Goal: Task Accomplishment & Management: Manage account settings

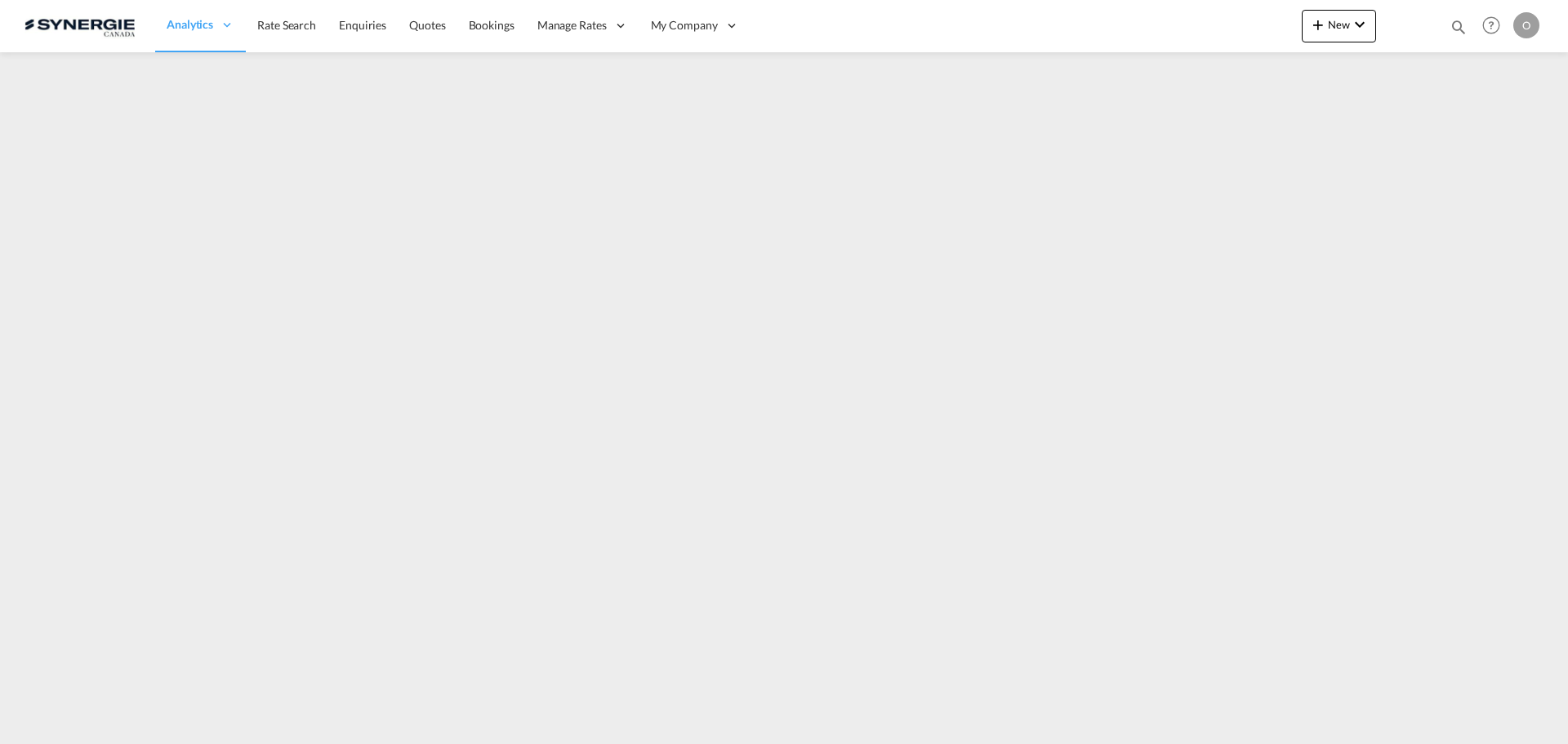
click at [1453, 27] on md-icon "icon-magnify" at bounding box center [1458, 27] width 18 height 18
click at [1181, 27] on select "Bookings Quotes Enquiries" at bounding box center [1198, 27] width 78 height 29
select select "Quotes"
click at [1160, 12] on select "Bookings Quotes Enquiries" at bounding box center [1198, 27] width 78 height 29
click at [1289, 23] on input at bounding box center [1335, 26] width 203 height 28
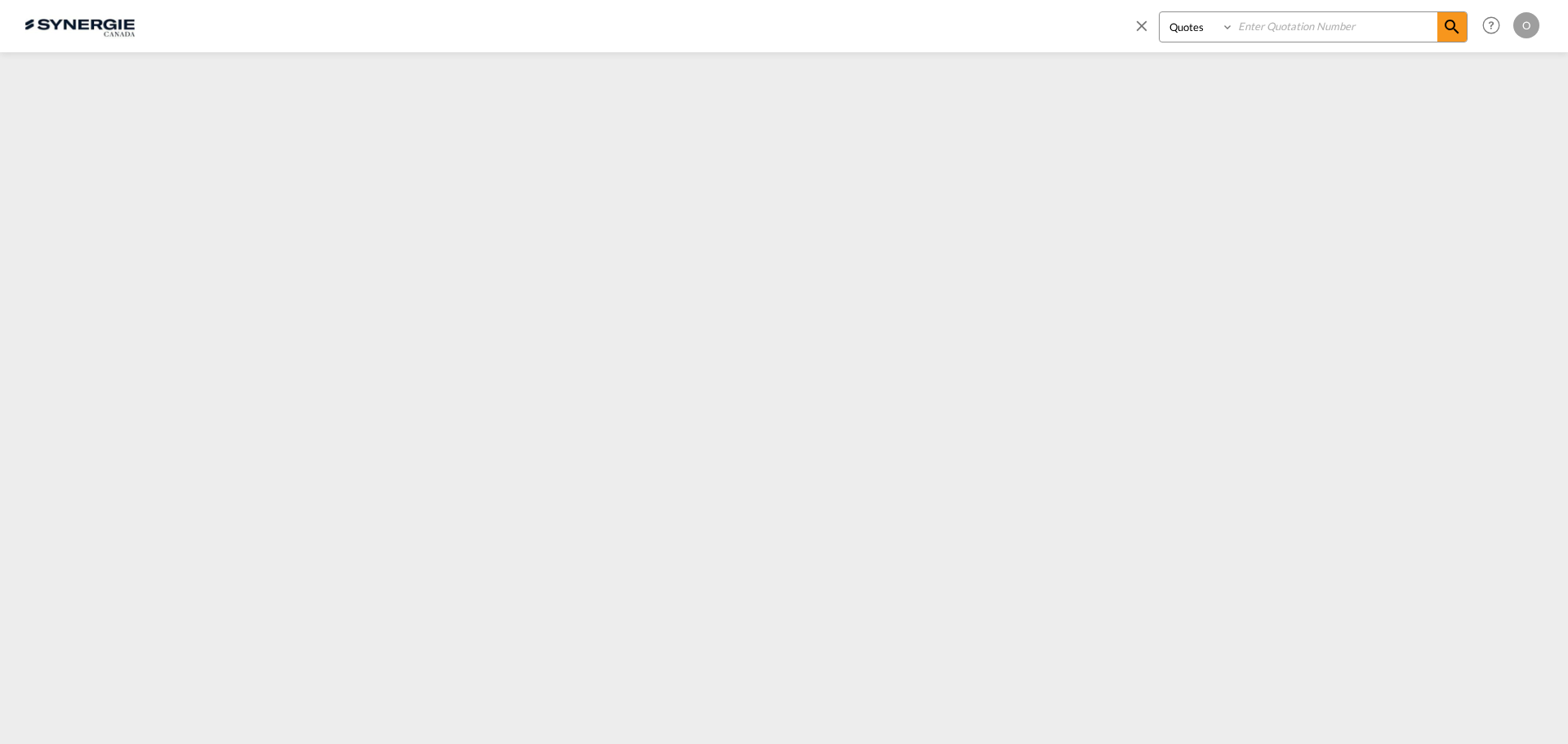
paste input "SYC000013892"
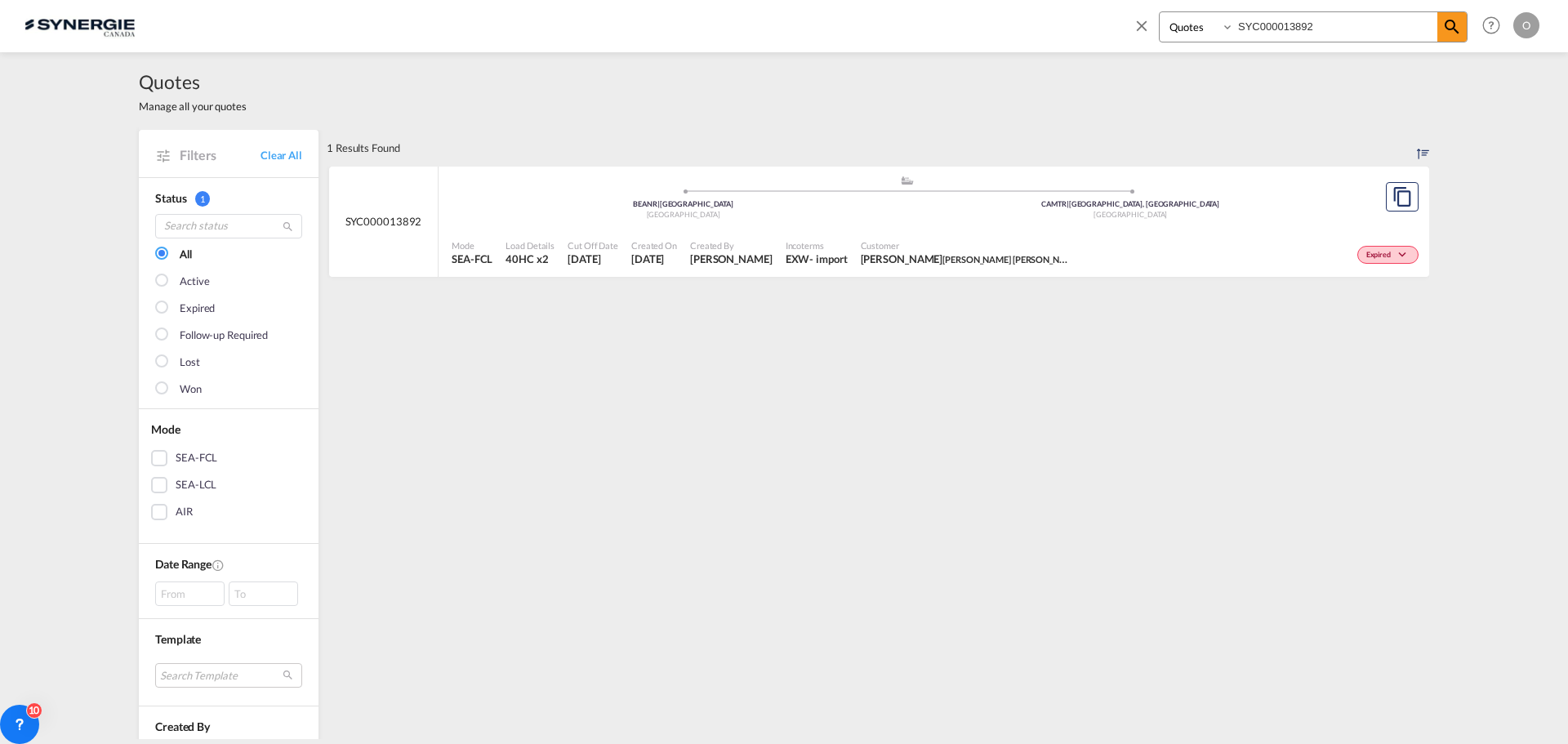
click at [982, 258] on span "[PERSON_NAME] [PERSON_NAME]" at bounding box center [1011, 259] width 138 height 13
drag, startPoint x: 1330, startPoint y: 25, endPoint x: 1093, endPoint y: 25, distance: 237.0
click at [1093, 25] on div "Bookings Quotes Enquiries SYC000013892 Help Resources Product Release O My Prof…" at bounding box center [784, 25] width 1519 height 50
paste input "4426"
type input "SYC000014426"
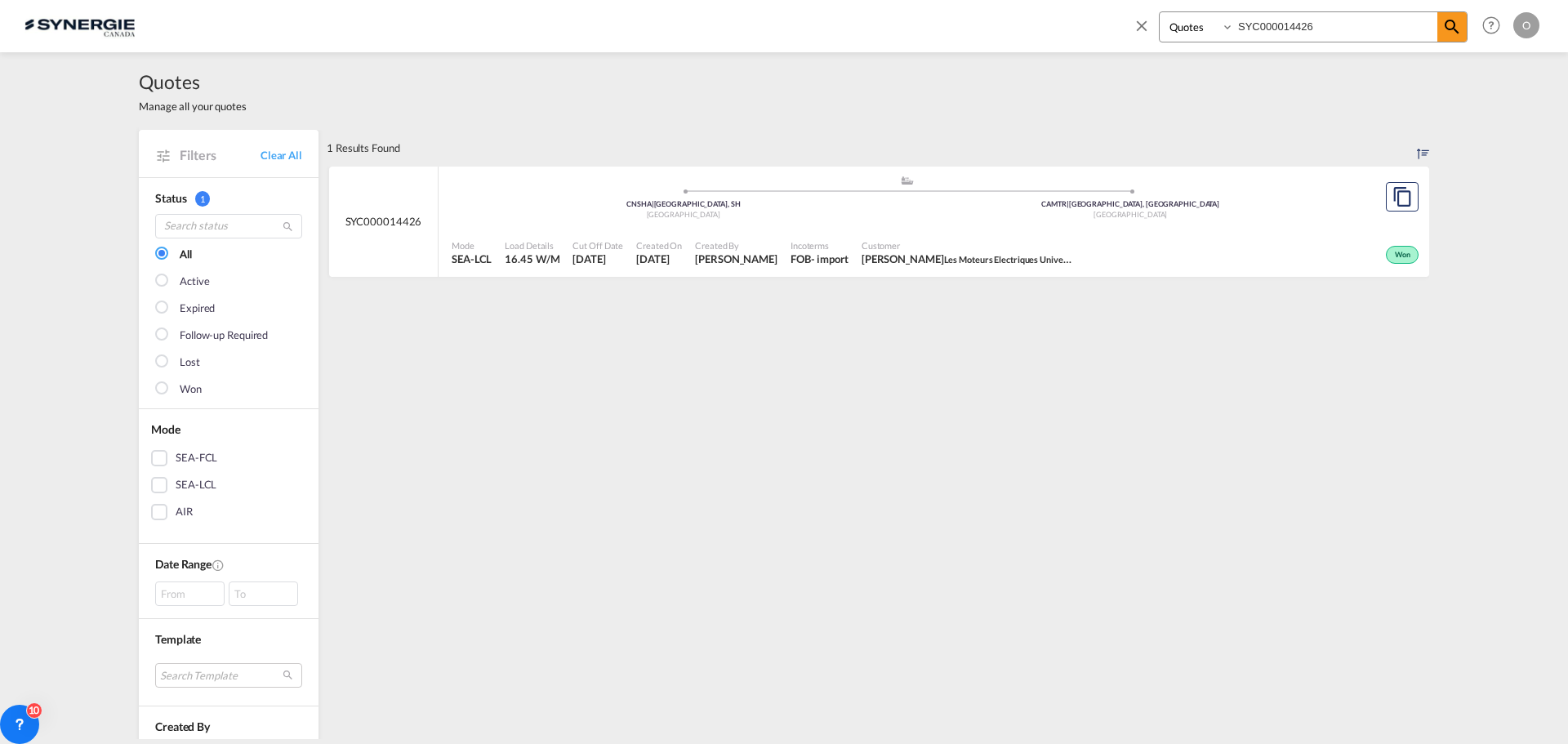
click at [1000, 259] on span "Les Moteurs Electriques Universal" at bounding box center [1011, 259] width 134 height 13
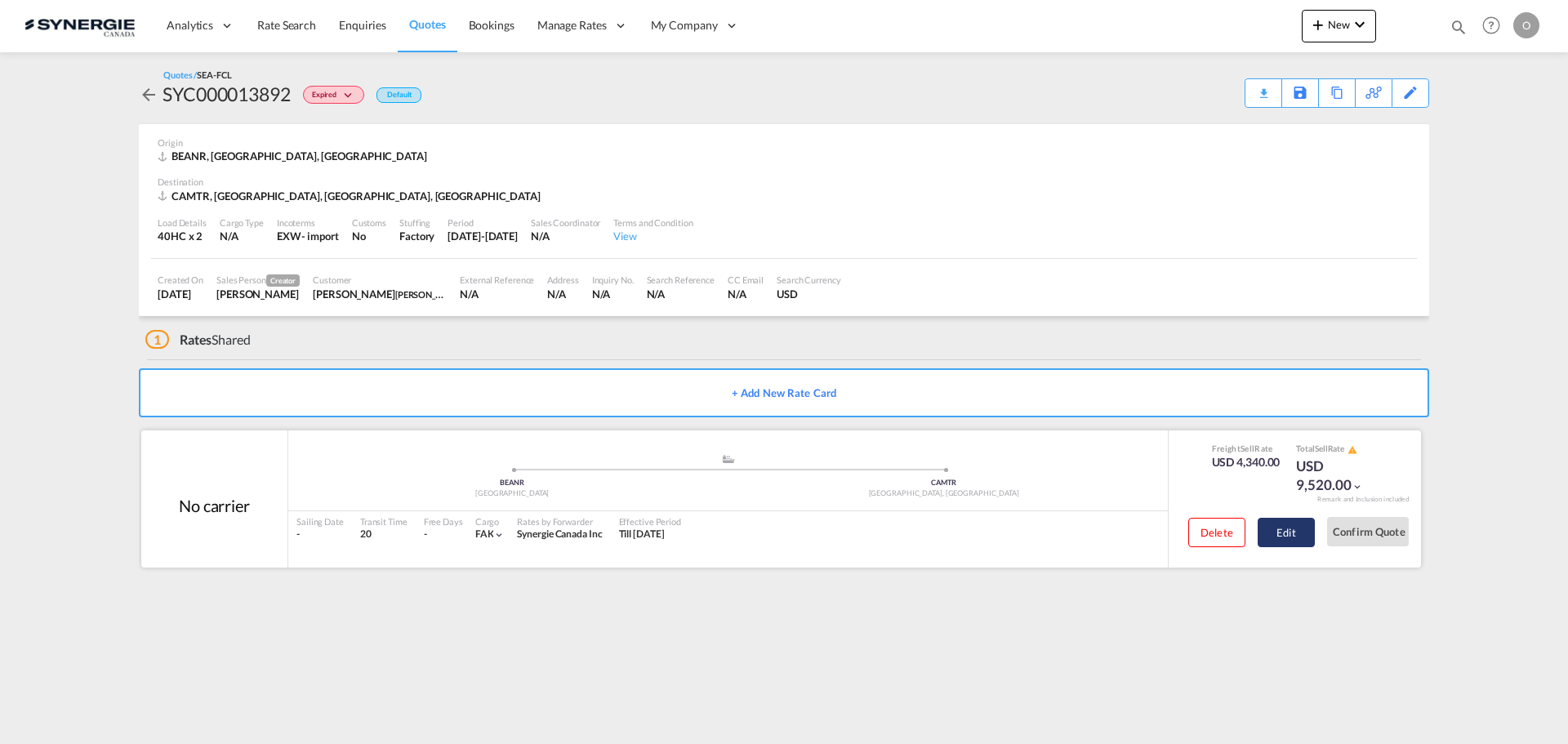
click at [1305, 536] on button "Edit" at bounding box center [1286, 533] width 58 height 29
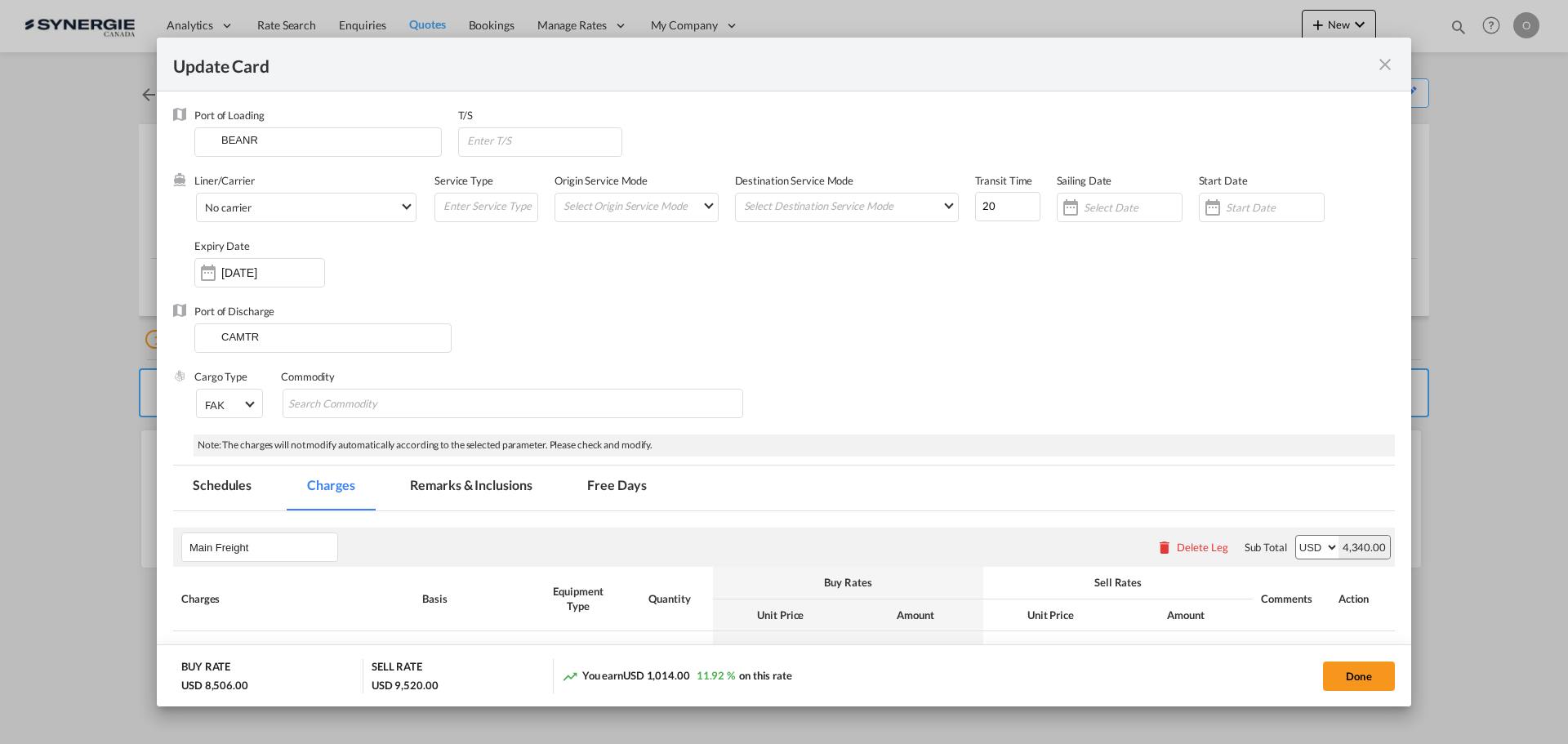
select select "per container"
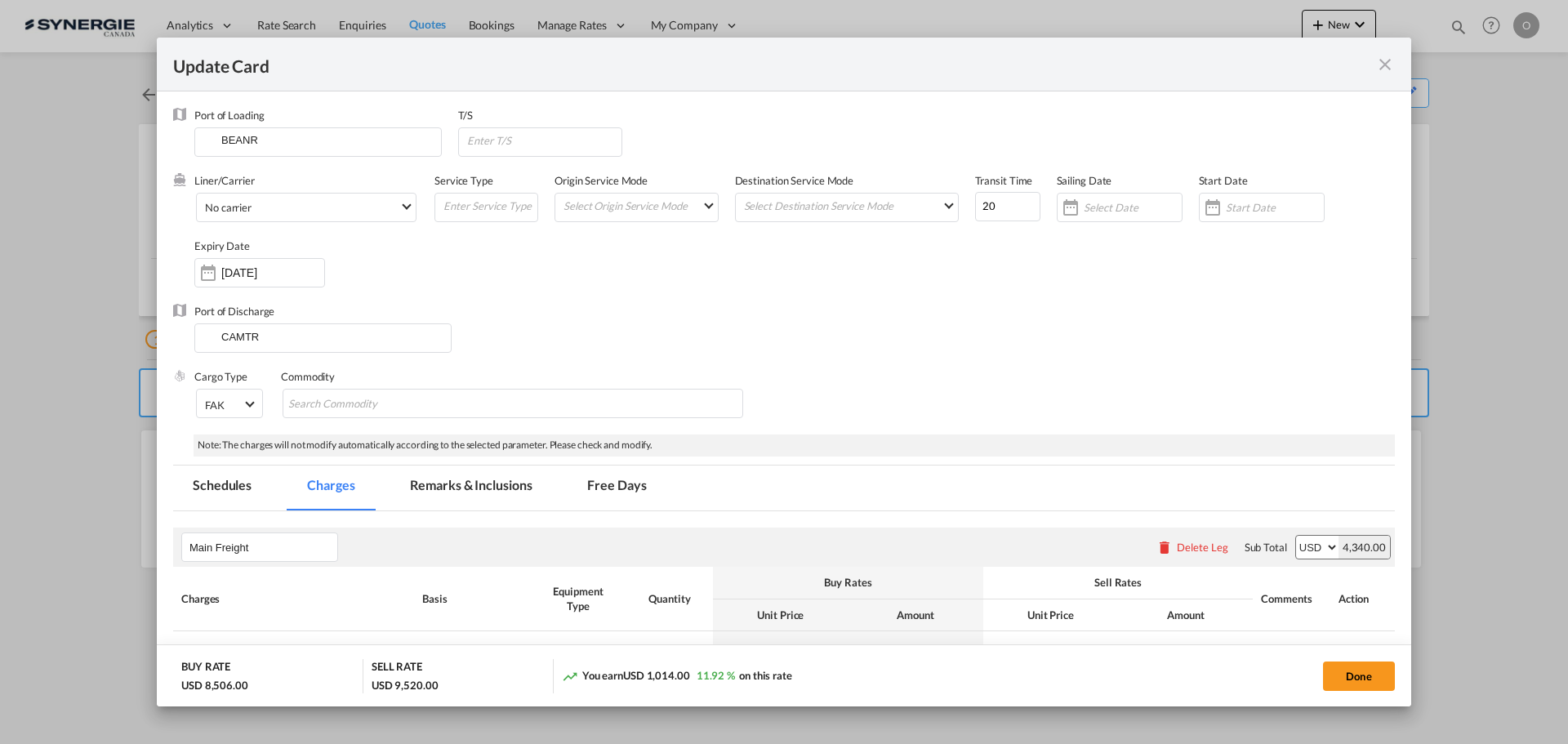
select select "per B/L"
select select "per shipment"
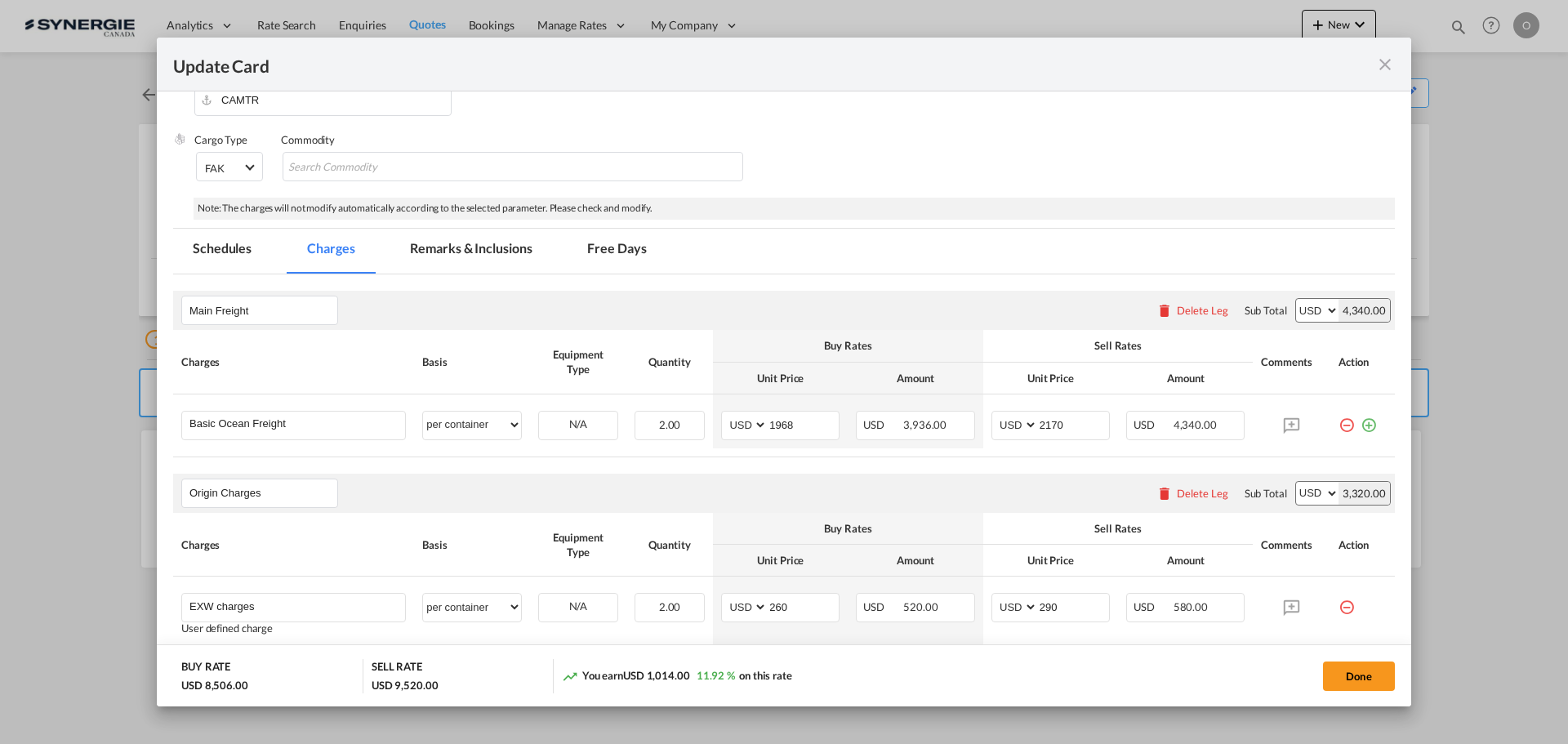
scroll to position [245, 0]
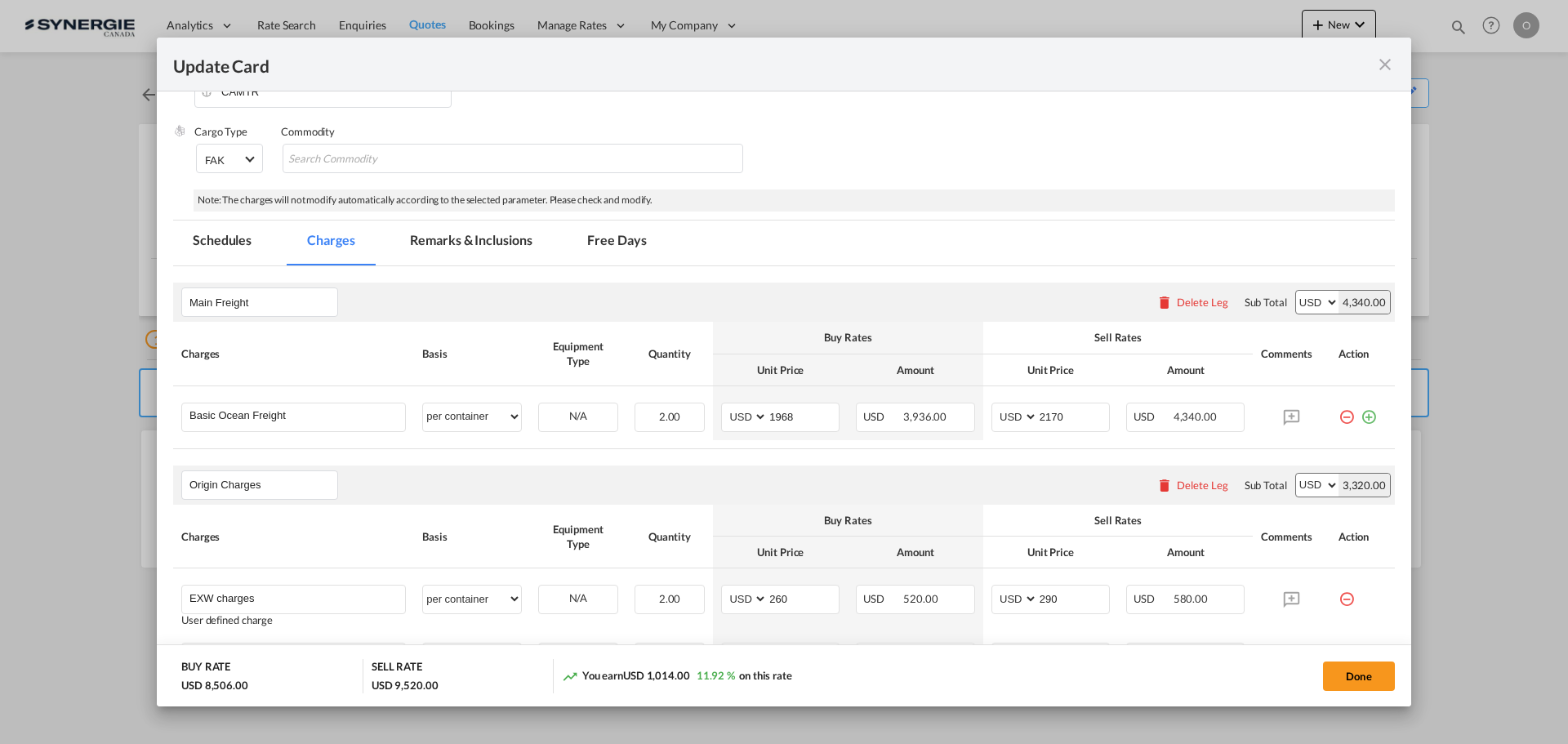
click at [1383, 62] on md-icon "icon-close fg-AAA8AD m-0 pointer" at bounding box center [1384, 64] width 19 height 19
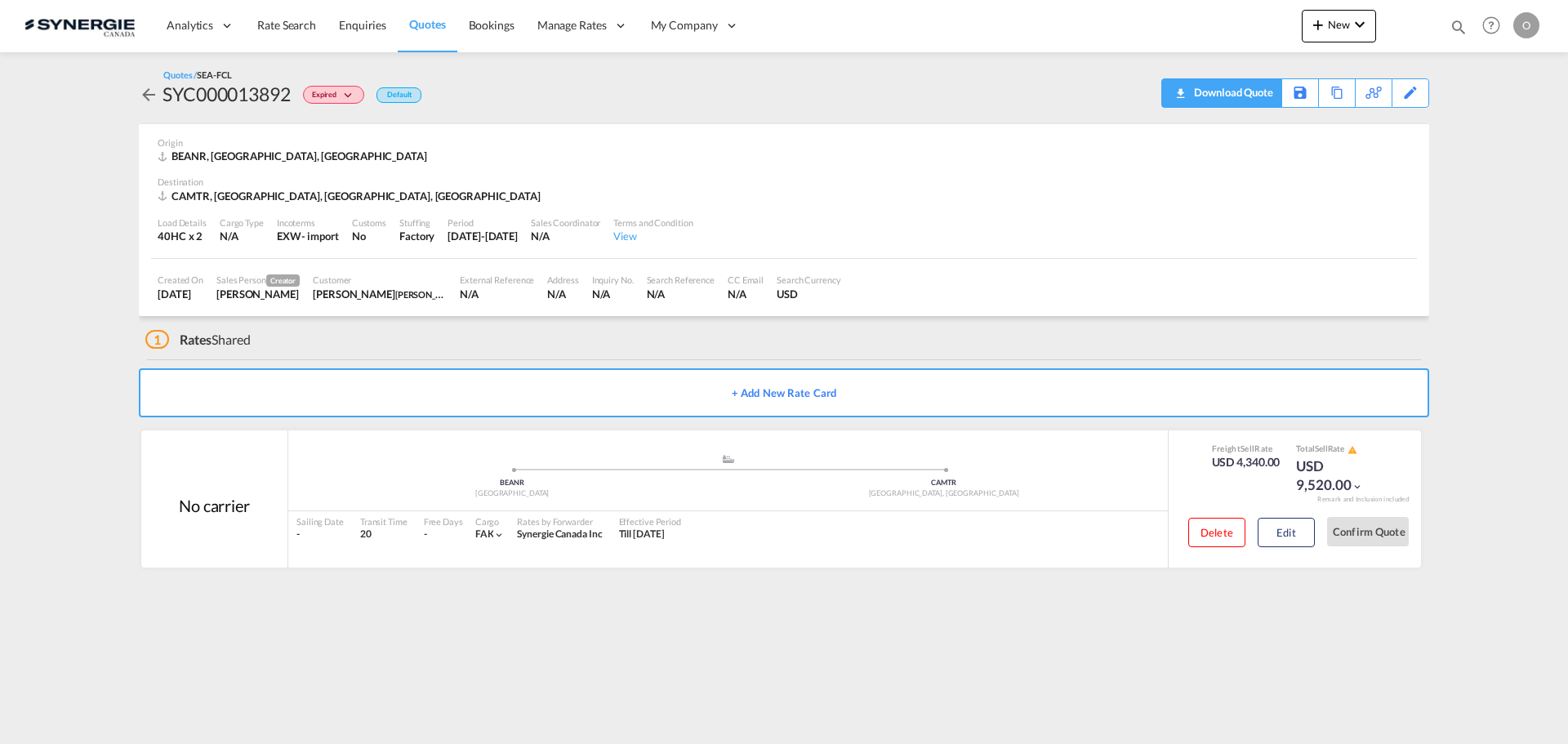
click at [1261, 99] on div "Download Quote" at bounding box center [1231, 92] width 83 height 27
click at [1298, 534] on button "Edit" at bounding box center [1286, 533] width 58 height 29
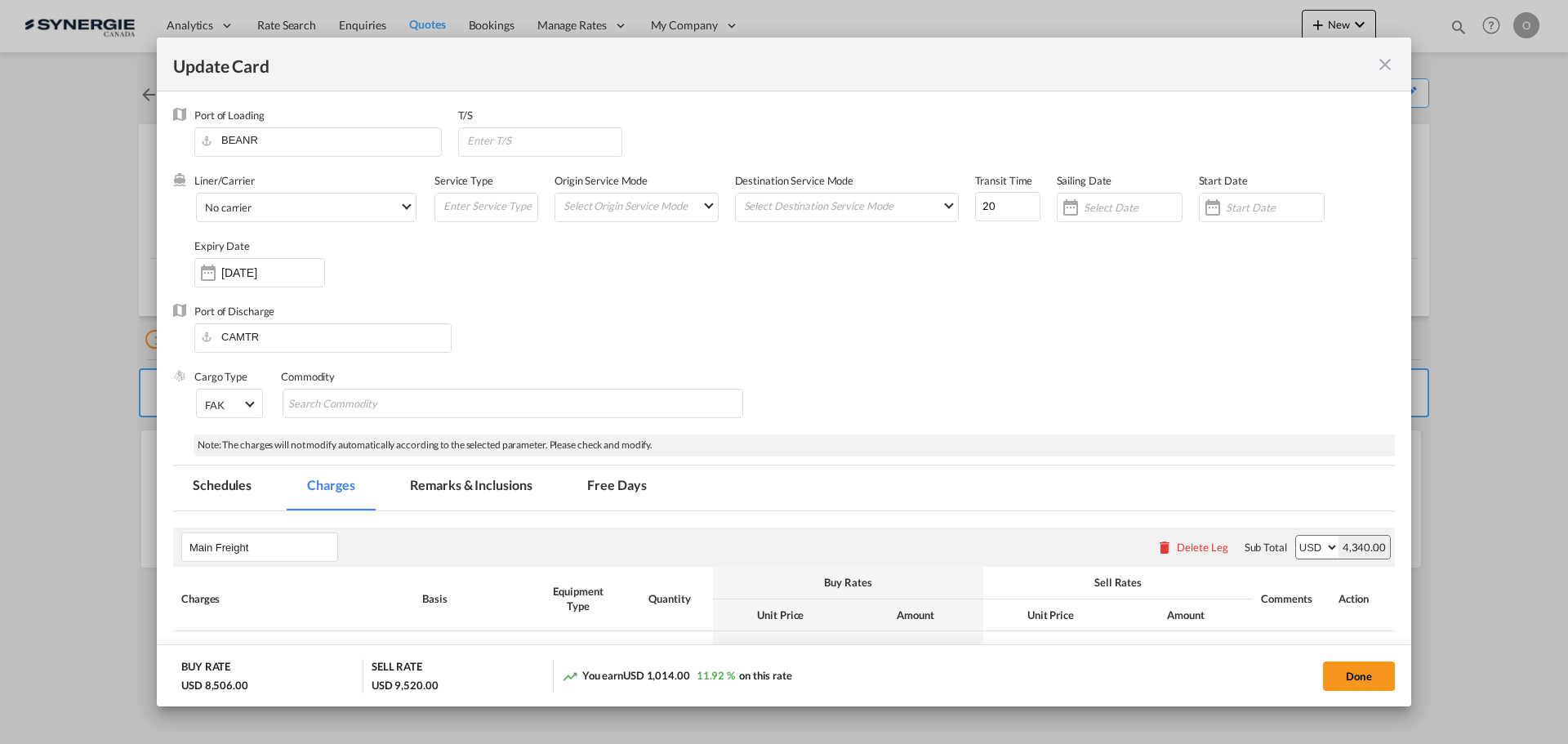
click at [461, 486] on md-tab-item "Remarks & Inclusions" at bounding box center [471, 487] width 161 height 45
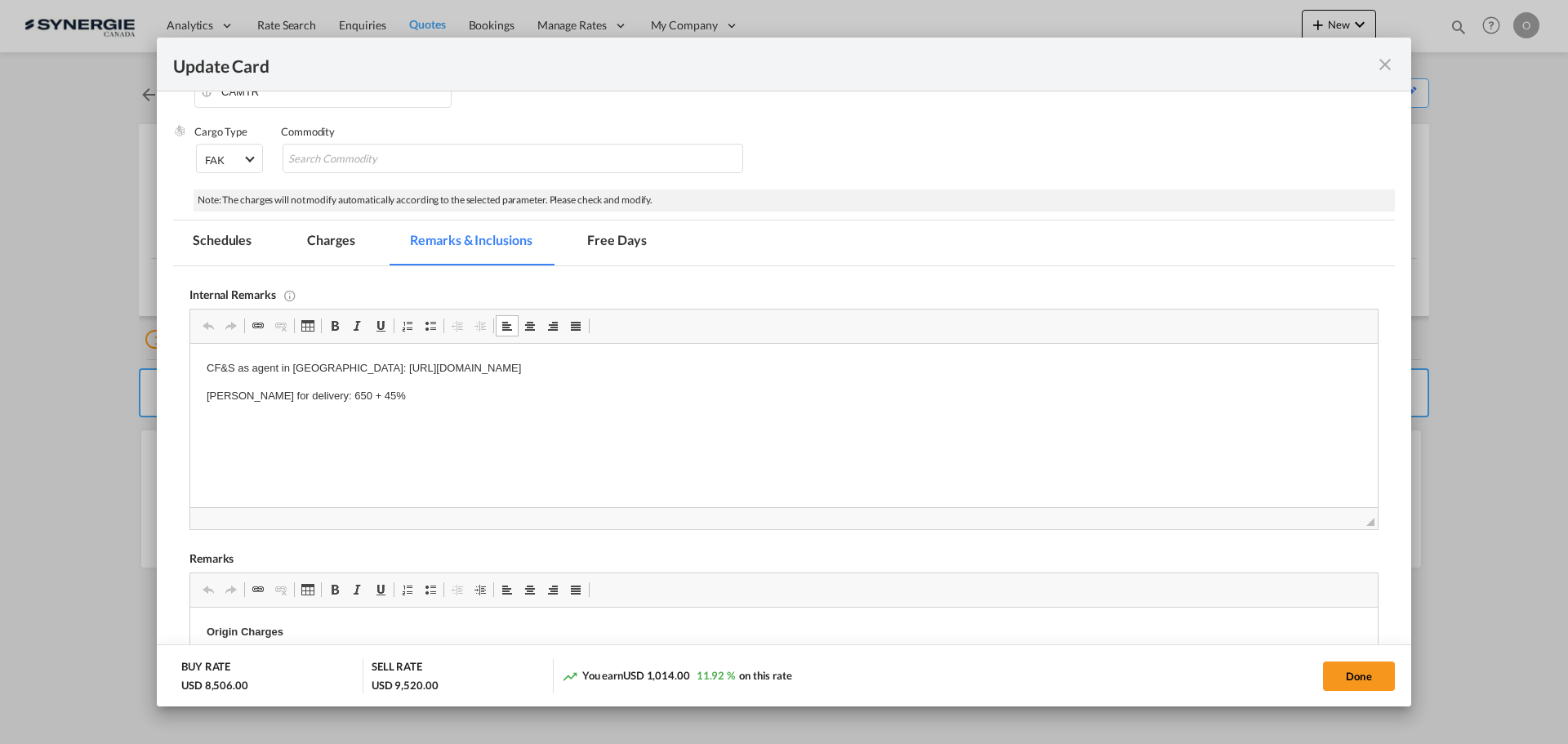
drag, startPoint x: 342, startPoint y: 366, endPoint x: 483, endPoint y: 367, distance: 141.0
drag, startPoint x: 342, startPoint y: 364, endPoint x: 765, endPoint y: 372, distance: 423.1
click at [765, 372] on p "CF&S as agent in Germany: https://app.frontapp.com/open/cnv_q44r95b?key=ucfLJxo…" at bounding box center [783, 368] width 1154 height 17
copy p "https://app.frontapp.com/open/cnv_q44r95b?key=ucfLJxo1P349PsM83hRgavBAtURzuXzl"
click at [322, 239] on md-tab-item "Charges" at bounding box center [331, 242] width 87 height 45
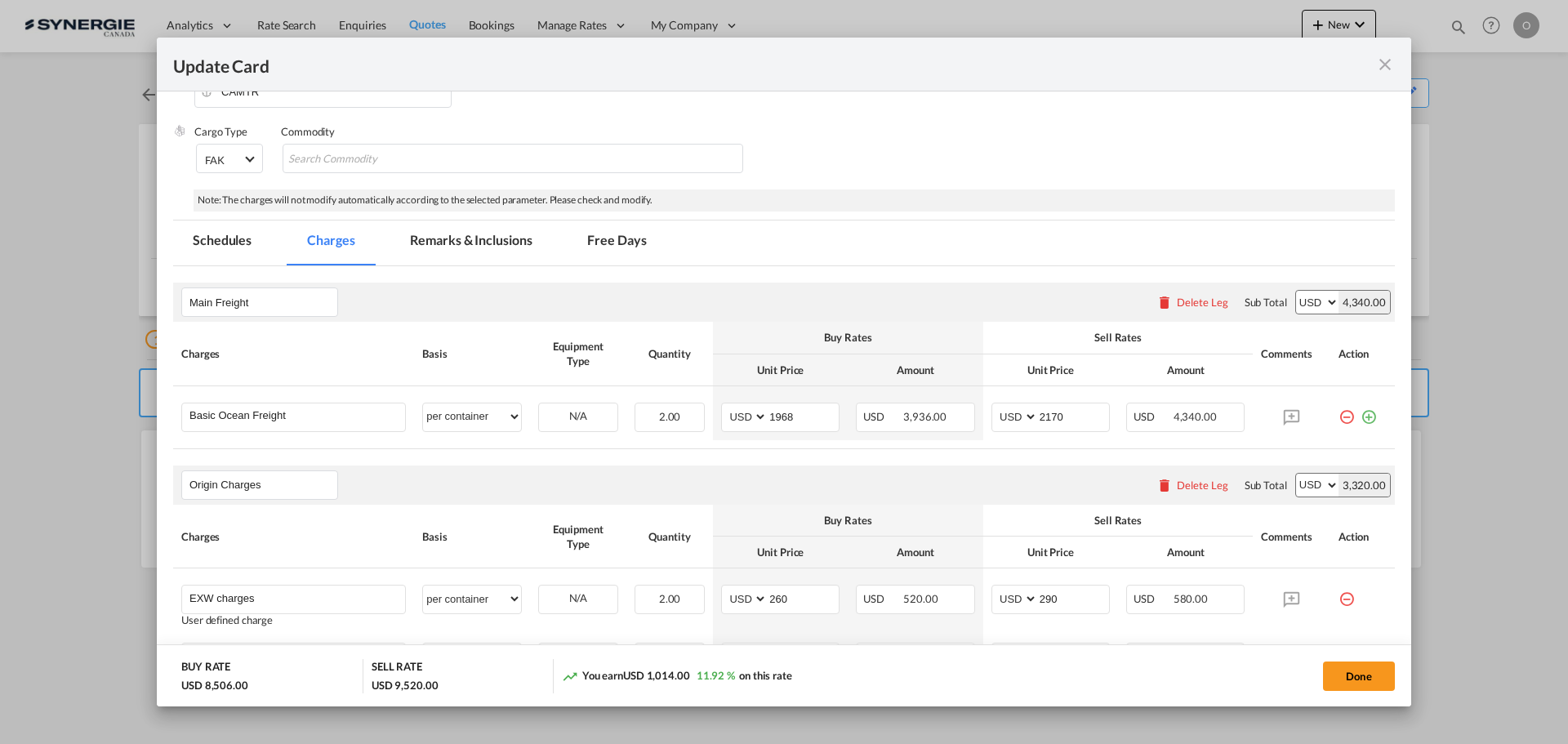
click at [1384, 65] on md-icon "icon-close fg-AAA8AD m-0 pointer" at bounding box center [1384, 64] width 19 height 19
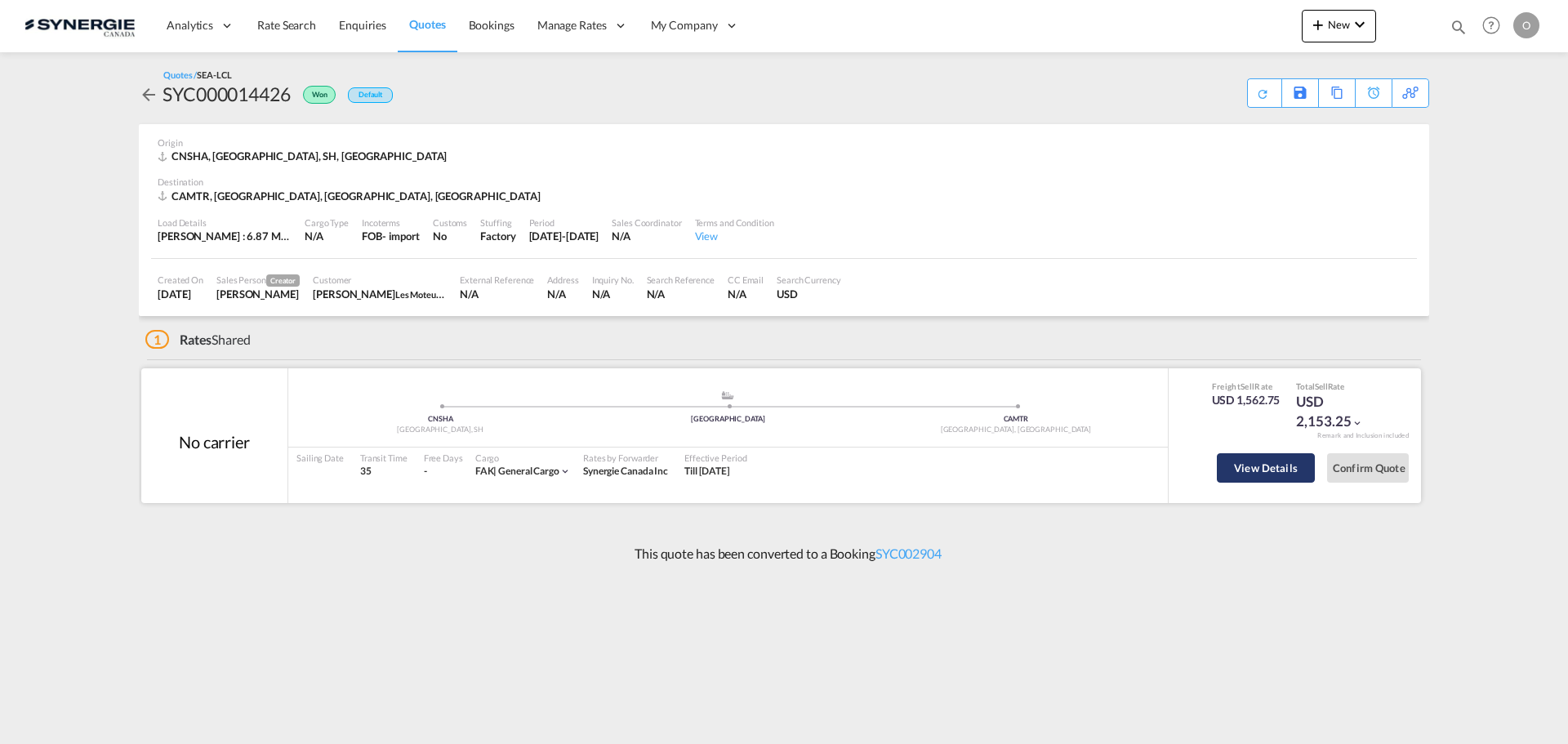
click at [1276, 468] on button "View Details" at bounding box center [1265, 468] width 98 height 29
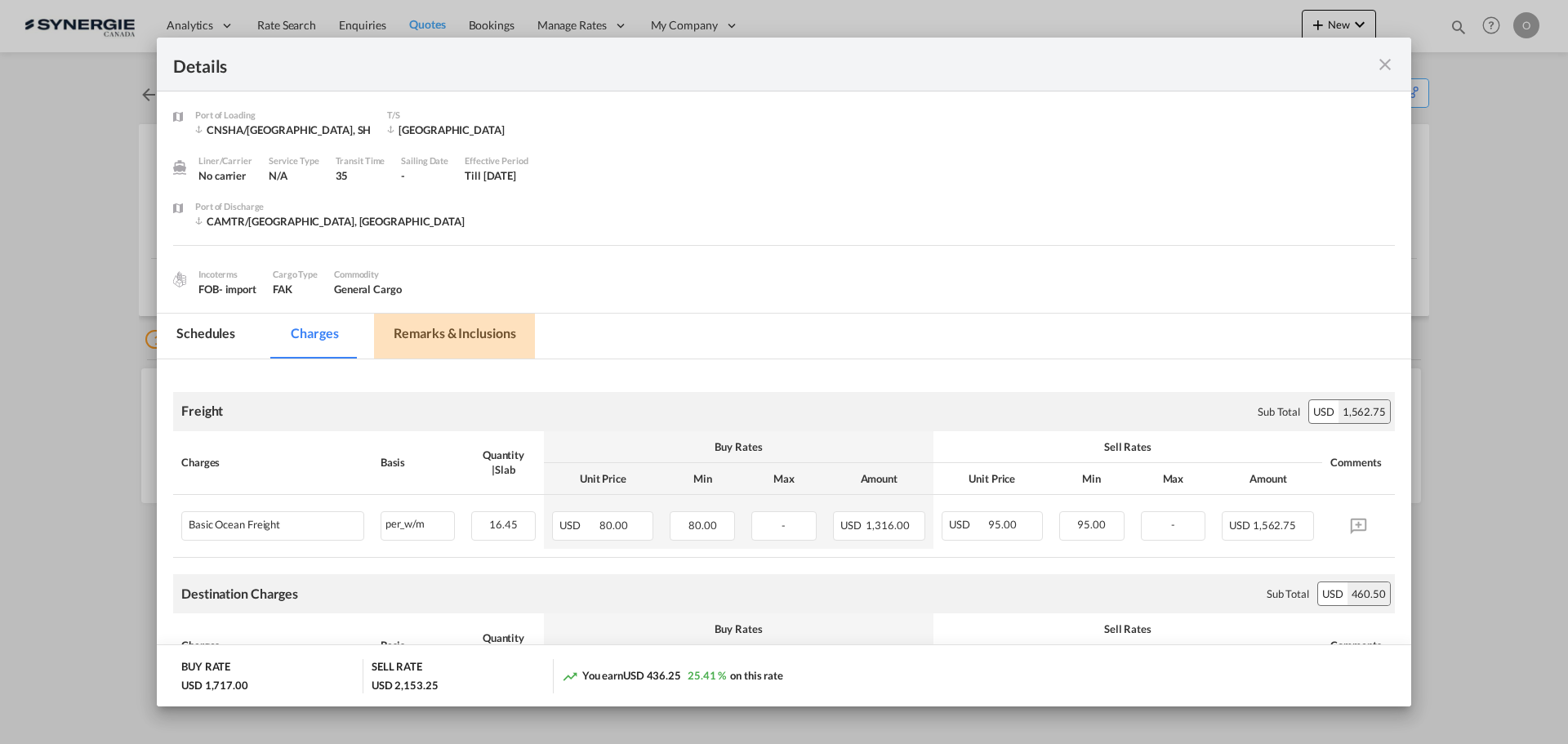
click at [493, 337] on md-tab-item "Remarks & Inclusions" at bounding box center [454, 335] width 161 height 45
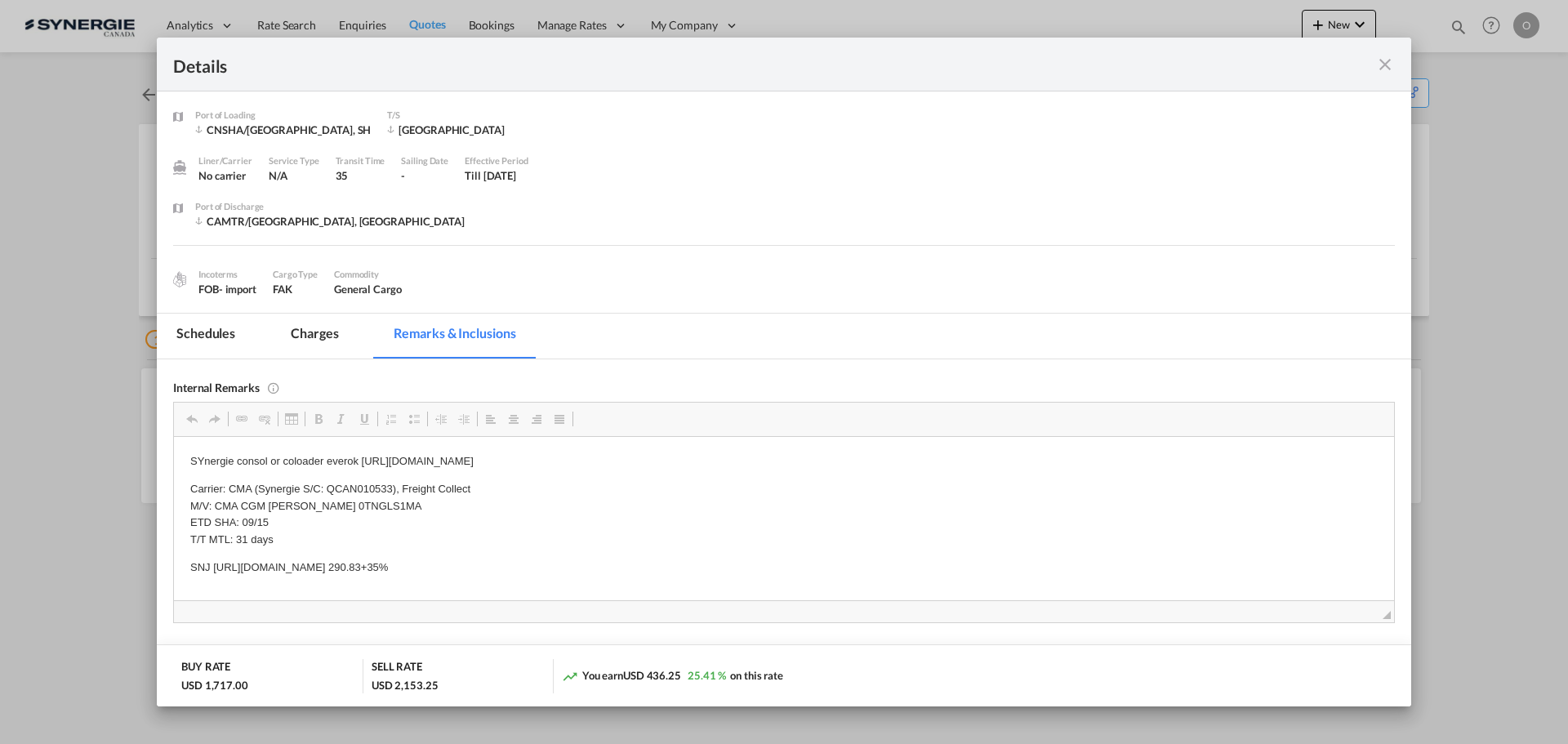
drag, startPoint x: 398, startPoint y: 488, endPoint x: 192, endPoint y: 484, distance: 206.0
drag, startPoint x: 186, startPoint y: 486, endPoint x: 408, endPoint y: 487, distance: 222.0
click at [408, 487] on html "SYnergie consol or coloader everok https://app.frontapp.com/open/msg_1hc61yof?k…" at bounding box center [783, 514] width 1220 height 156
copy p "Carrier: CMA (Synergie S/C: QCAN010533), F"
